Goal: Information Seeking & Learning: Check status

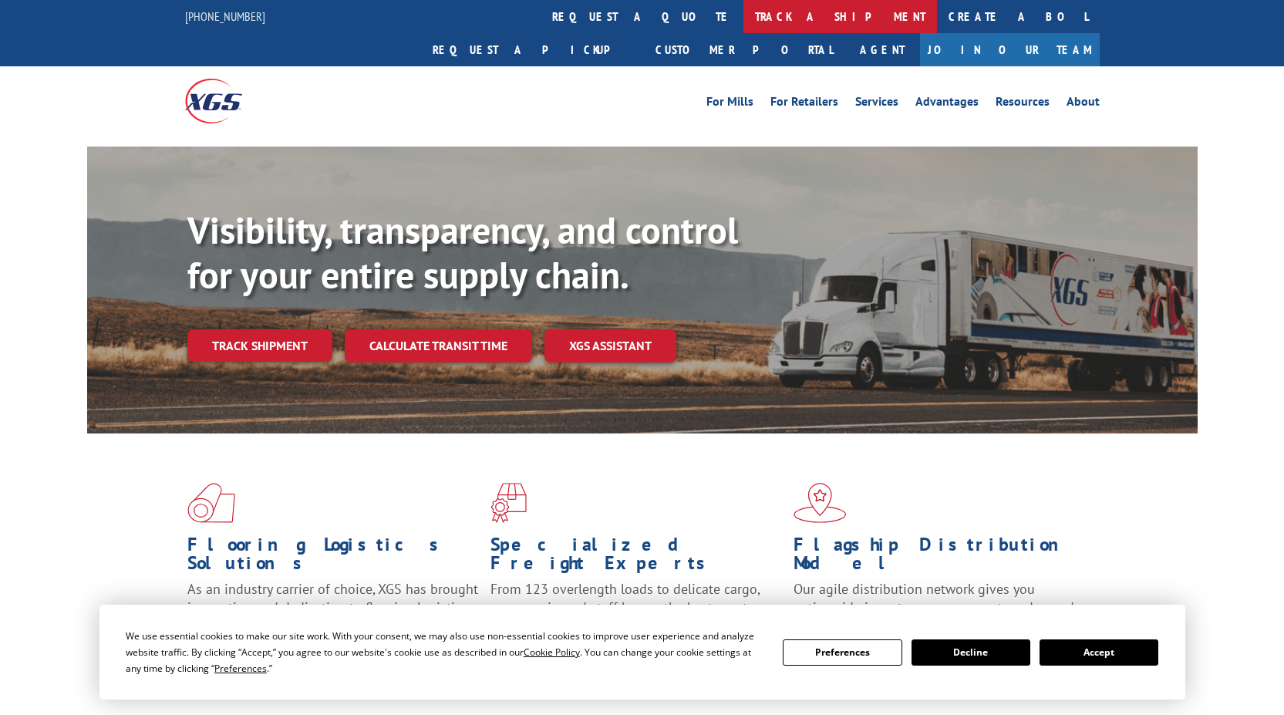
click at [743, 25] on link "track a shipment" at bounding box center [840, 16] width 194 height 33
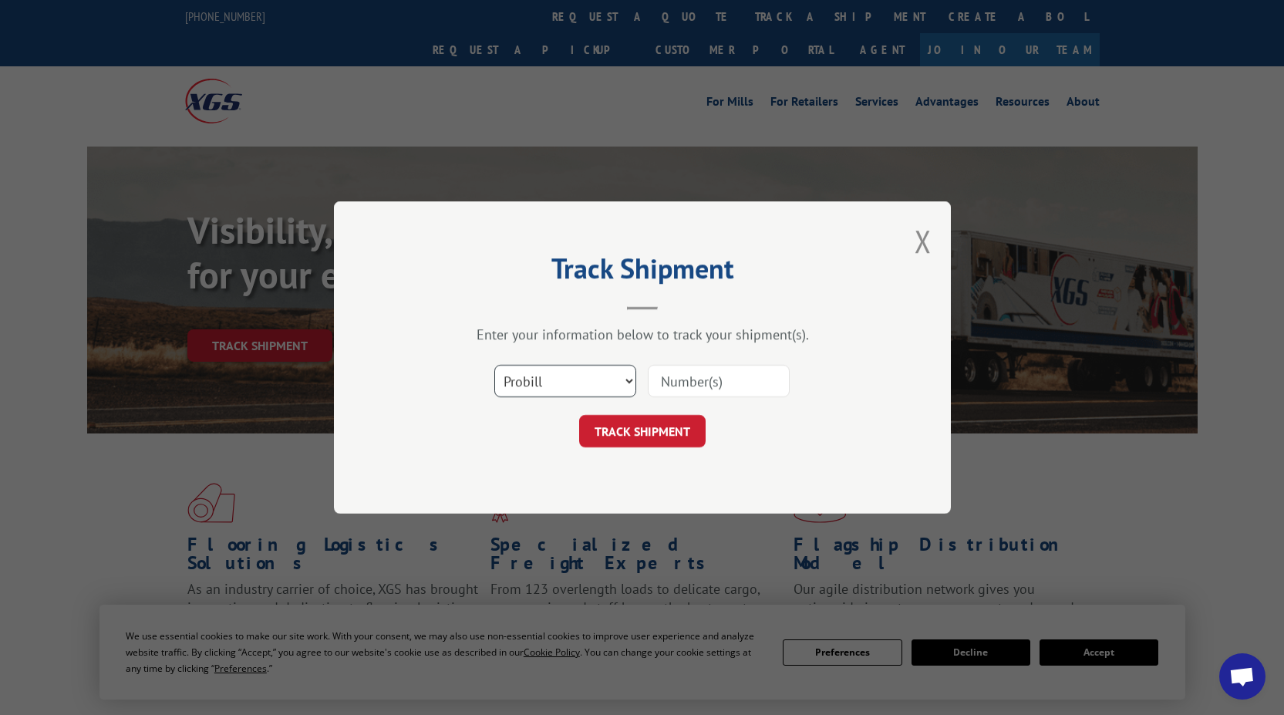
click at [585, 379] on select "Select category... Probill BOL PO" at bounding box center [565, 381] width 142 height 32
select select "bol"
click at [494, 365] on select "Select category... Probill BOL PO" at bounding box center [565, 381] width 142 height 32
click at [668, 386] on input at bounding box center [719, 381] width 142 height 32
type input "5067953"
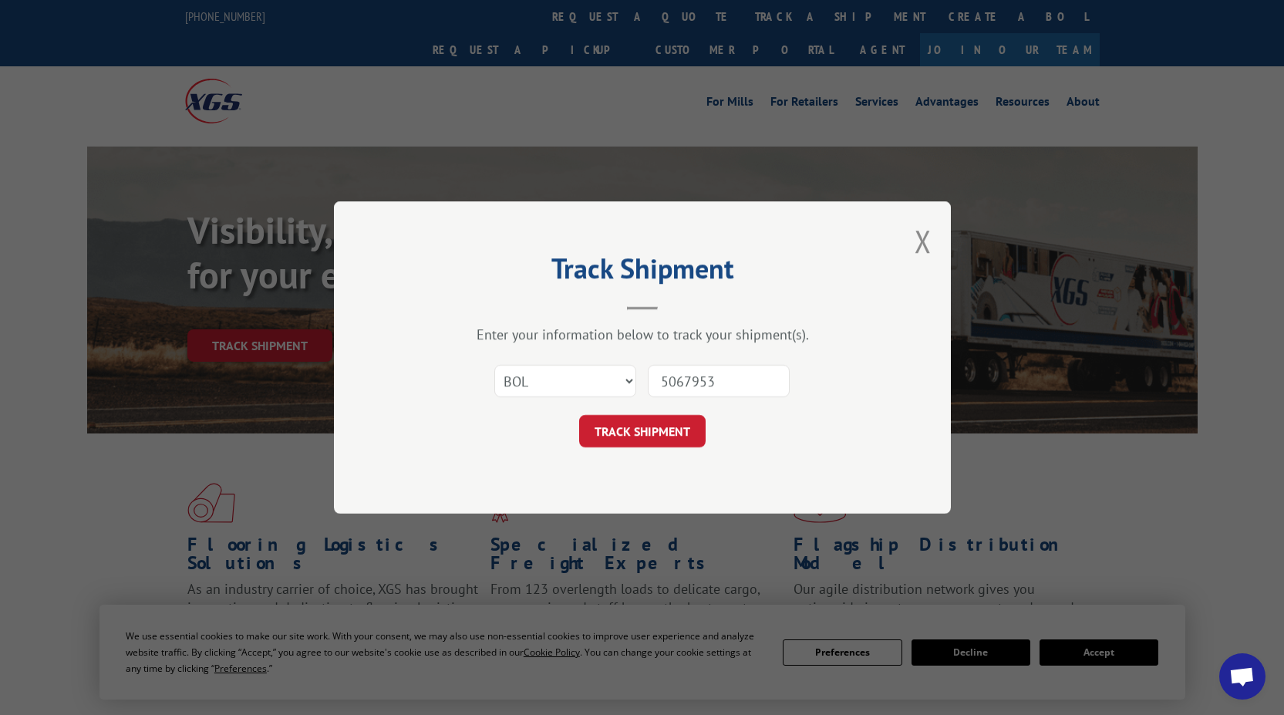
click button "TRACK SHIPMENT" at bounding box center [642, 431] width 126 height 32
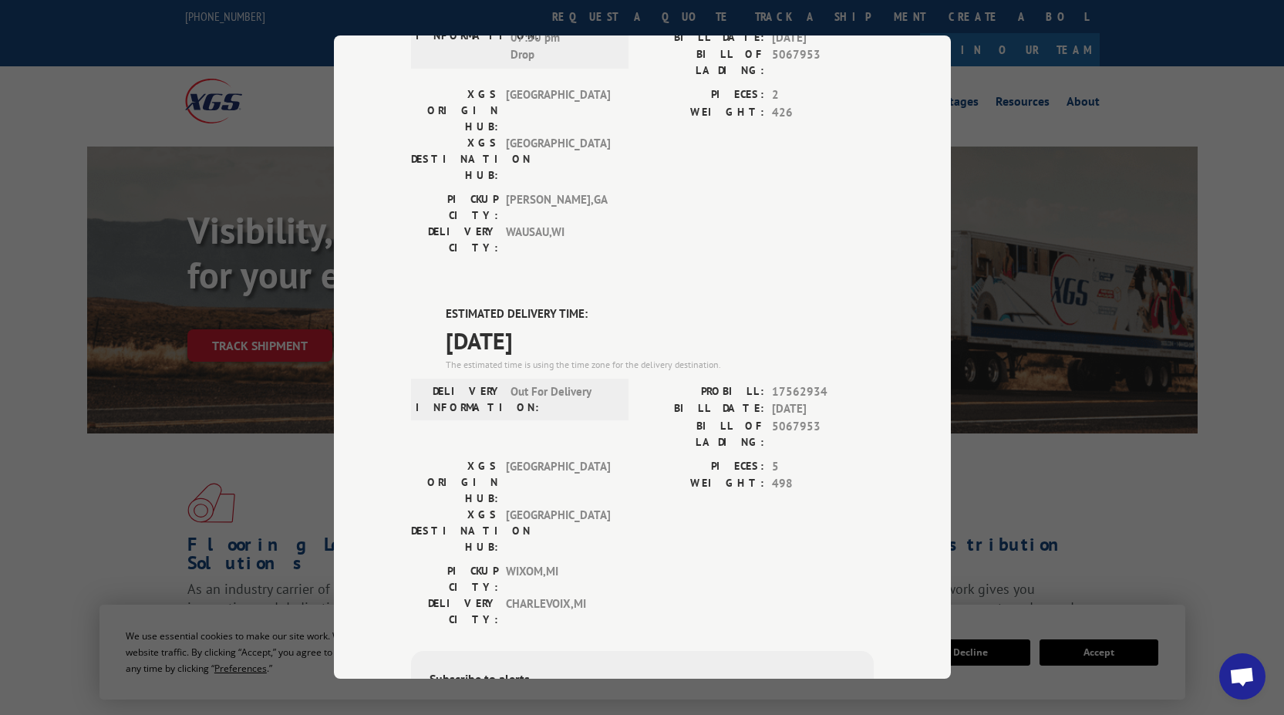
scroll to position [231, 0]
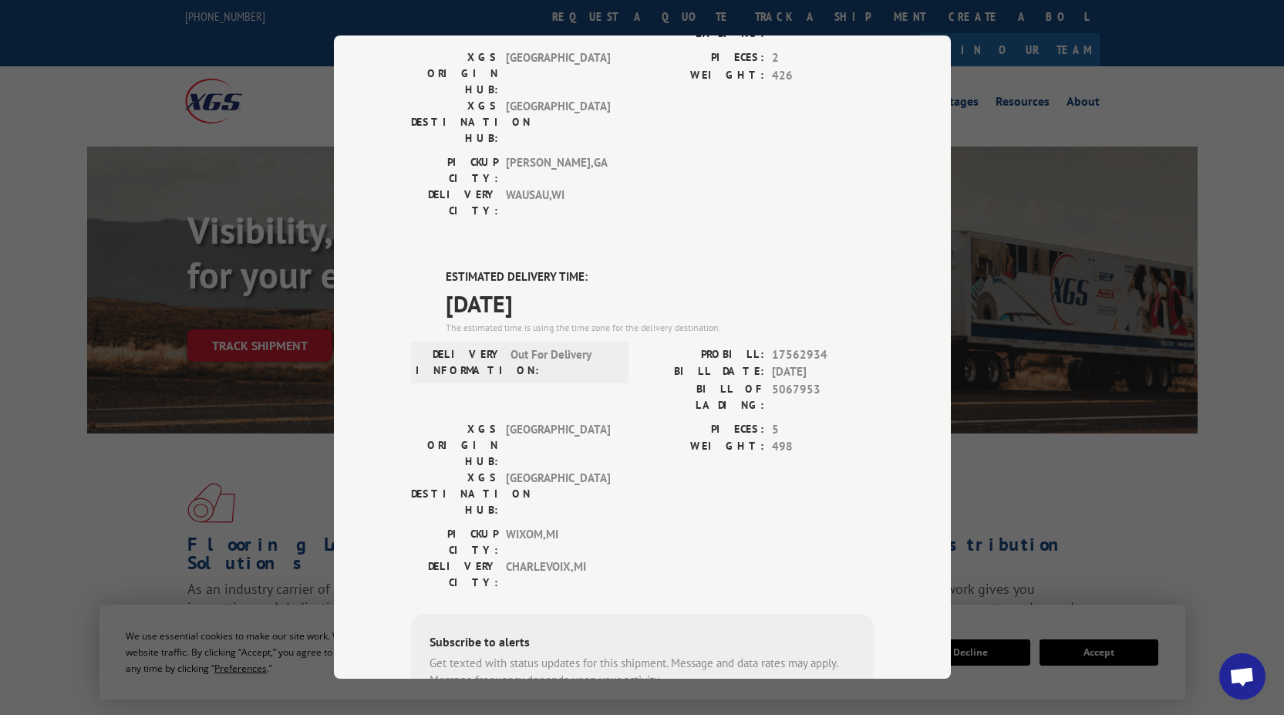
drag, startPoint x: 569, startPoint y: 217, endPoint x: 444, endPoint y: 232, distance: 125.8
click at [446, 268] on div "ESTIMATED DELIVERY TIME: [DATE] The estimated time is using the time zone for t…" at bounding box center [660, 301] width 428 height 66
click at [446, 286] on span "[DATE]" at bounding box center [660, 303] width 428 height 35
drag, startPoint x: 440, startPoint y: 217, endPoint x: 554, endPoint y: 218, distance: 113.4
click at [554, 286] on span "[DATE]" at bounding box center [660, 303] width 428 height 35
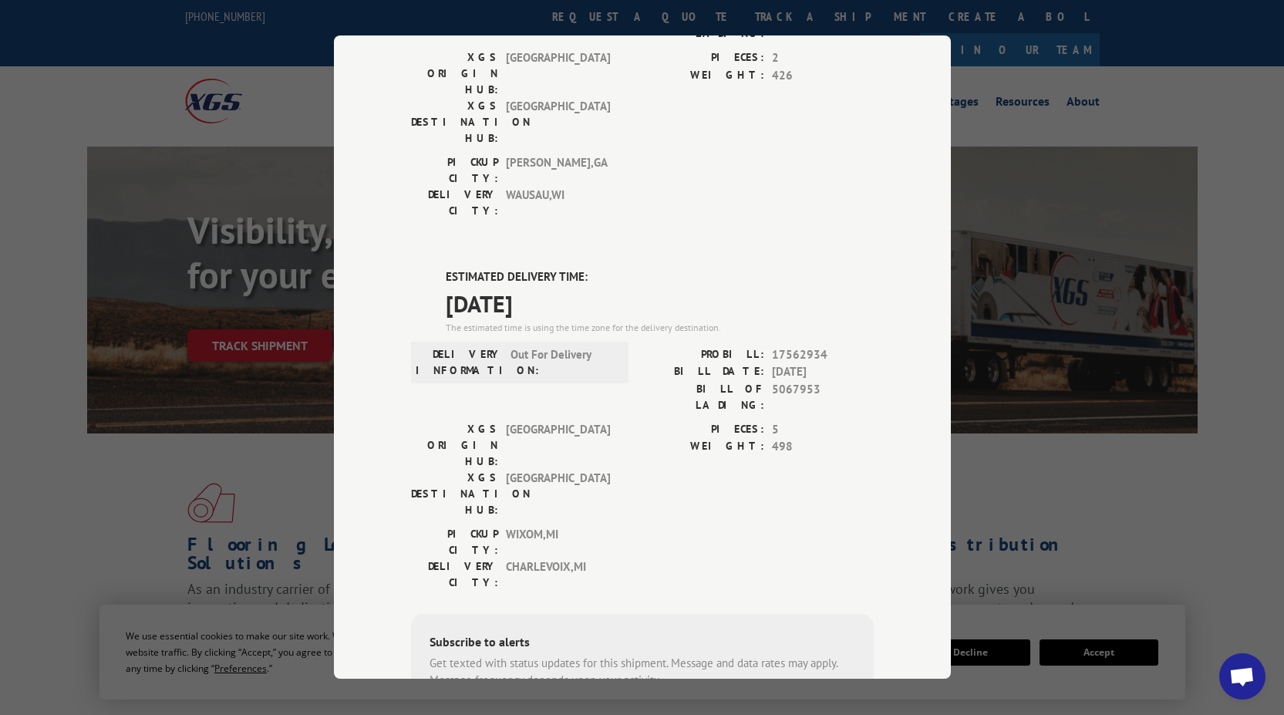
click at [561, 286] on span "[DATE]" at bounding box center [660, 303] width 428 height 35
drag, startPoint x: 526, startPoint y: 221, endPoint x: 408, endPoint y: 221, distance: 118.0
click at [411, 268] on div "ESTIMATED DELIVERY TIME: [DATE] The estimated time is using the time zone for t…" at bounding box center [642, 545] width 463 height 554
click at [887, 261] on div "Track Shipment DELIVERED DELIVERY INFORMATION: [DATE] 07:50 pm Drop PROBILL: 16…" at bounding box center [642, 356] width 617 height 643
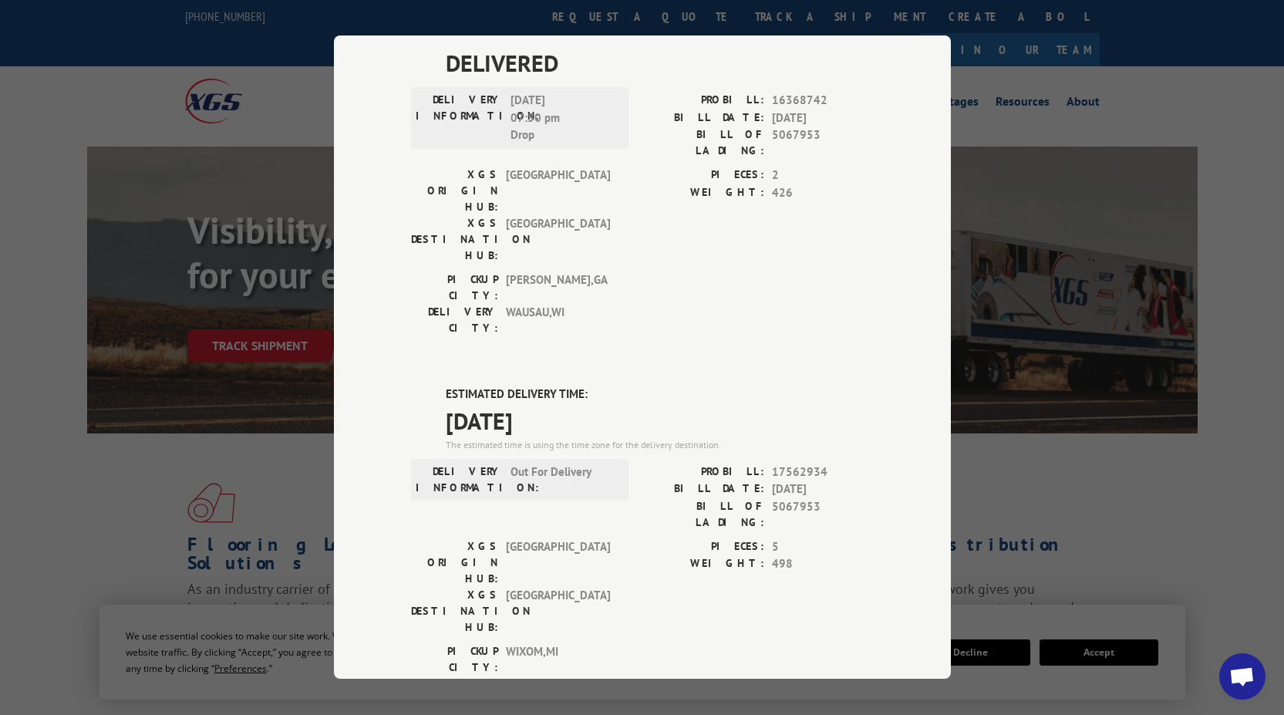
scroll to position [0, 0]
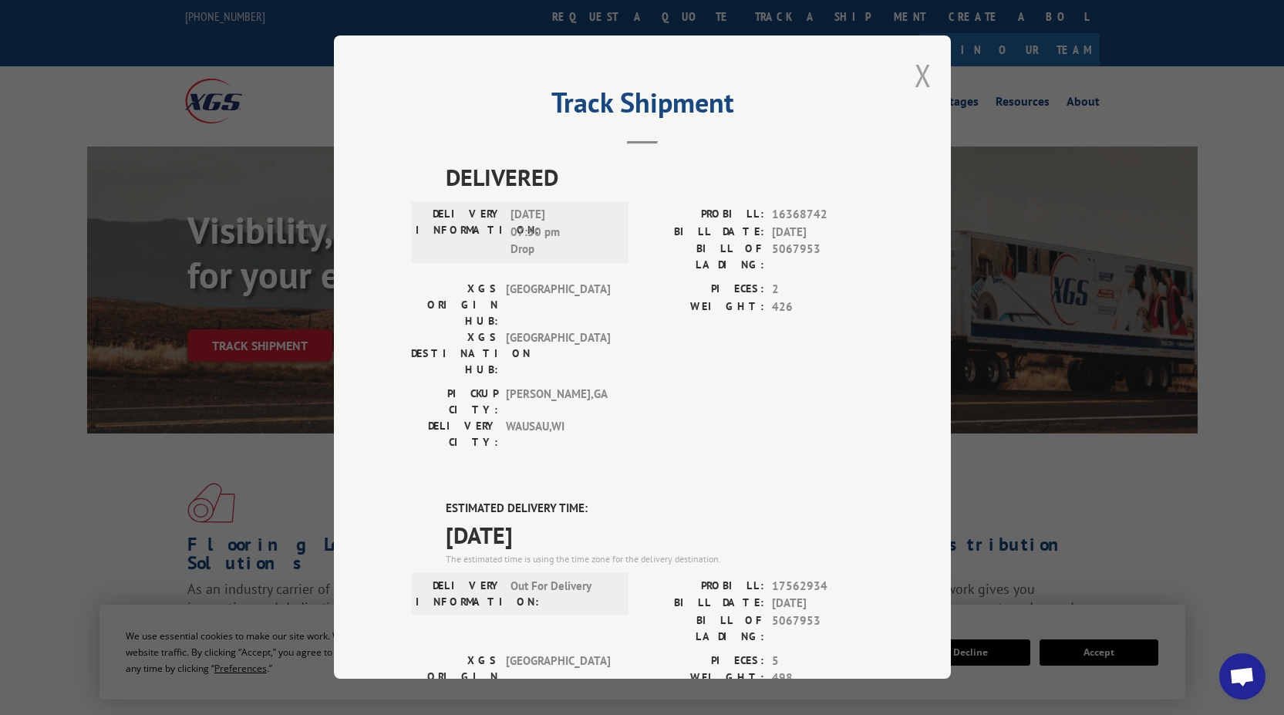
click at [914, 73] on button "Close modal" at bounding box center [922, 75] width 17 height 41
